Goal: Transaction & Acquisition: Purchase product/service

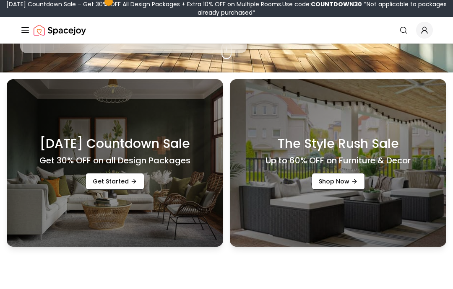
scroll to position [219, 0]
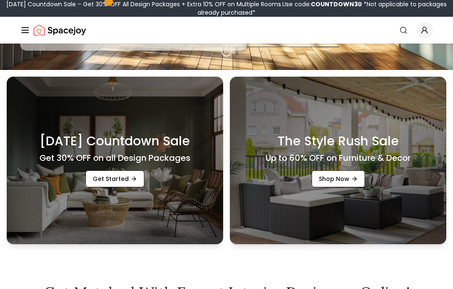
click at [100, 187] on link "Get Started" at bounding box center [115, 179] width 59 height 17
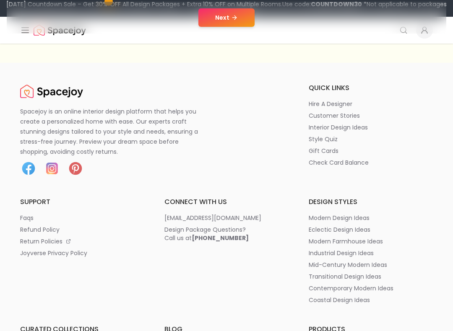
scroll to position [241, 0]
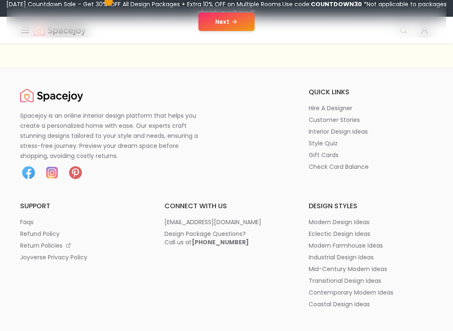
click at [314, 113] on p "hire a designer" at bounding box center [331, 108] width 44 height 8
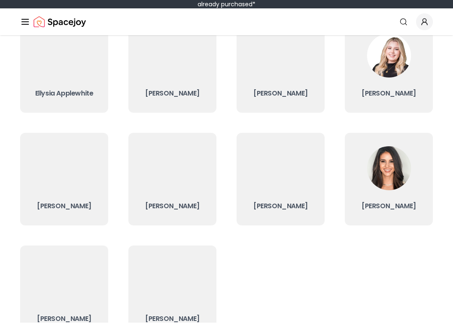
scroll to position [97, 0]
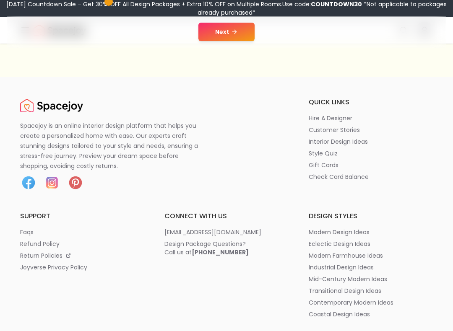
scroll to position [231, 0]
click at [216, 9] on span "*Not applicable to packages already purchased*" at bounding box center [321, 8] width 249 height 17
click at [216, 39] on button "Next" at bounding box center [226, 32] width 56 height 18
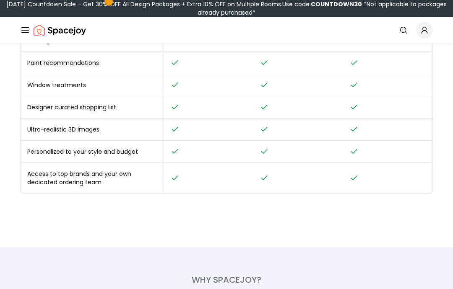
scroll to position [436, 0]
